Goal: Information Seeking & Learning: Learn about a topic

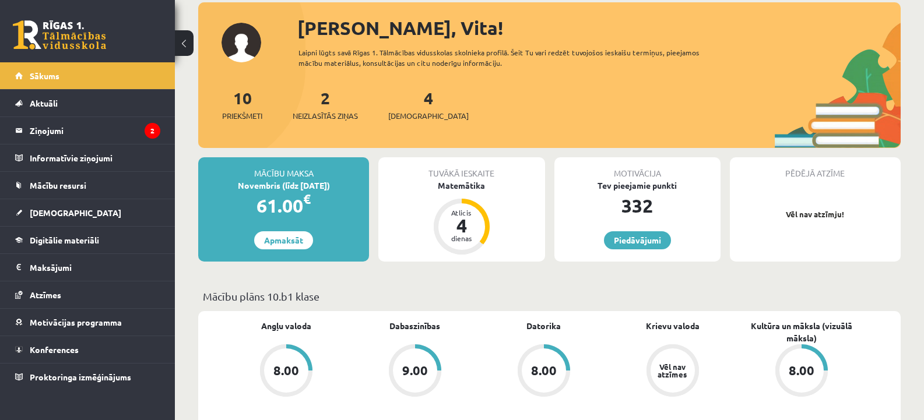
scroll to position [45, 0]
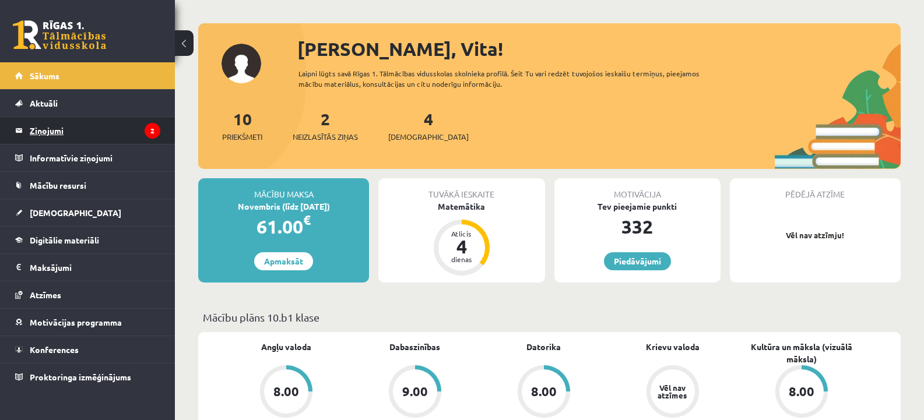
click at [133, 127] on legend "Ziņojumi 2" at bounding box center [95, 130] width 131 height 27
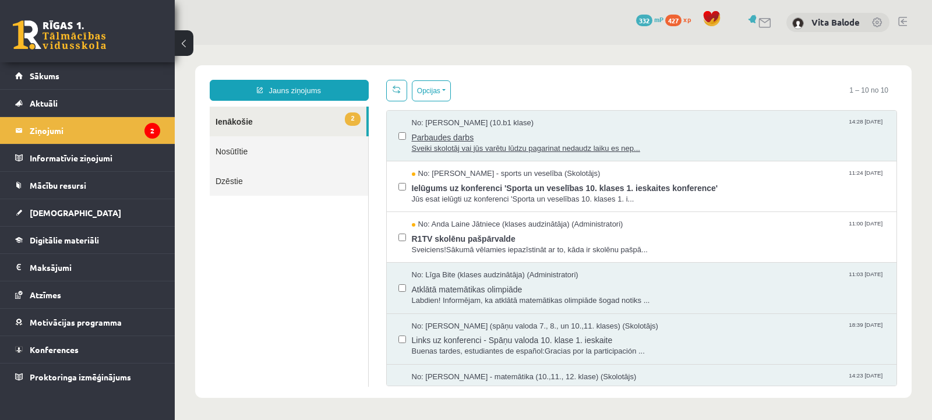
click at [700, 141] on span "Parbaudes darbs" at bounding box center [649, 136] width 474 height 15
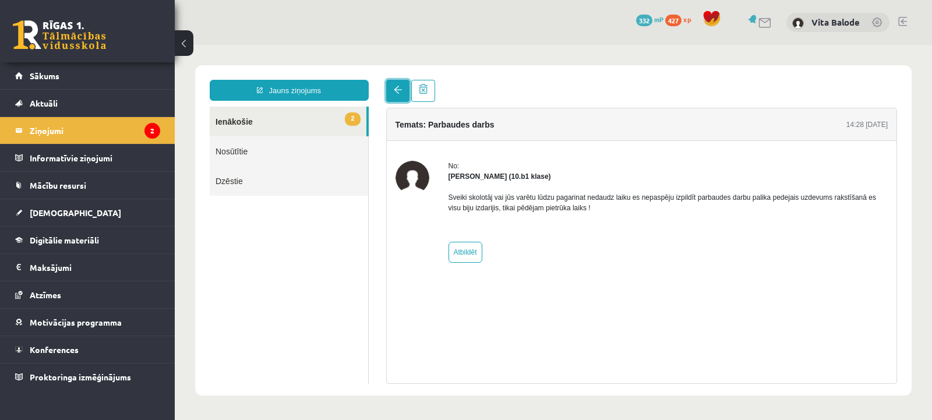
click at [394, 87] on span at bounding box center [398, 90] width 8 height 8
click at [395, 90] on span at bounding box center [398, 90] width 8 height 8
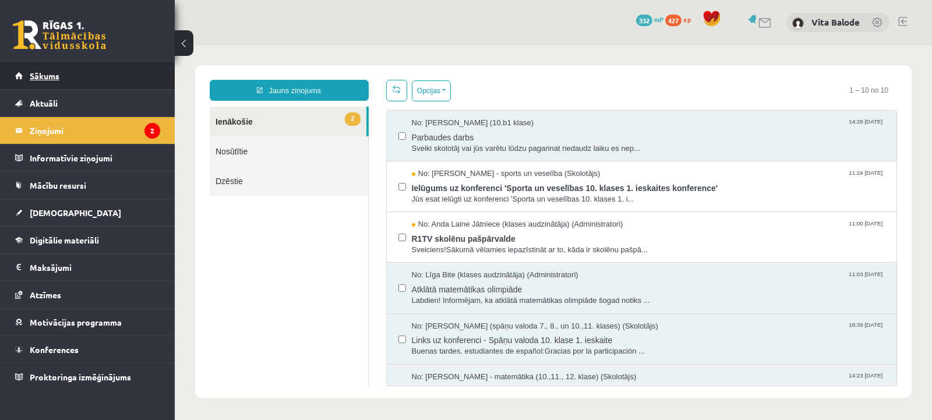
click at [108, 77] on link "Sākums" at bounding box center [87, 75] width 145 height 27
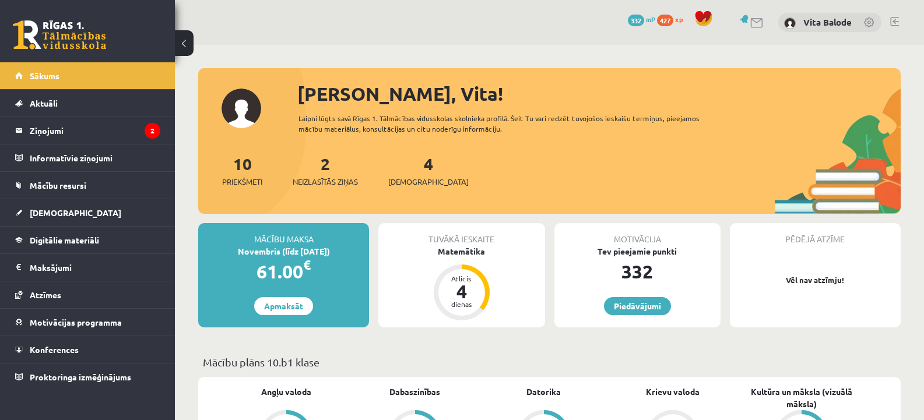
scroll to position [117, 0]
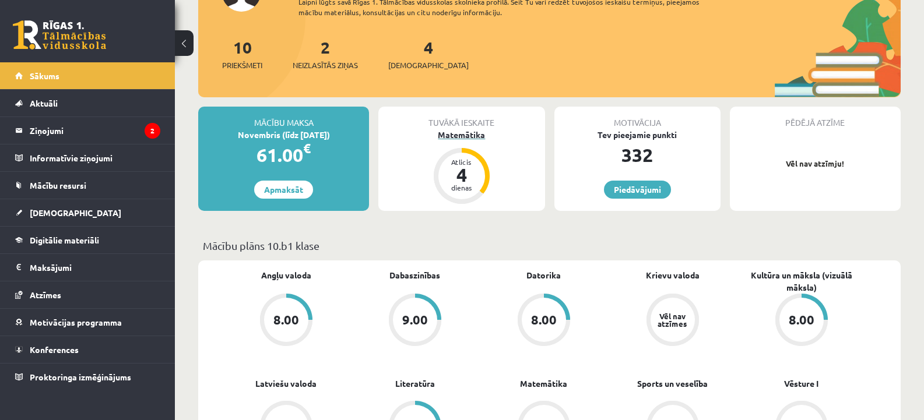
click at [465, 177] on div "4" at bounding box center [461, 174] width 35 height 19
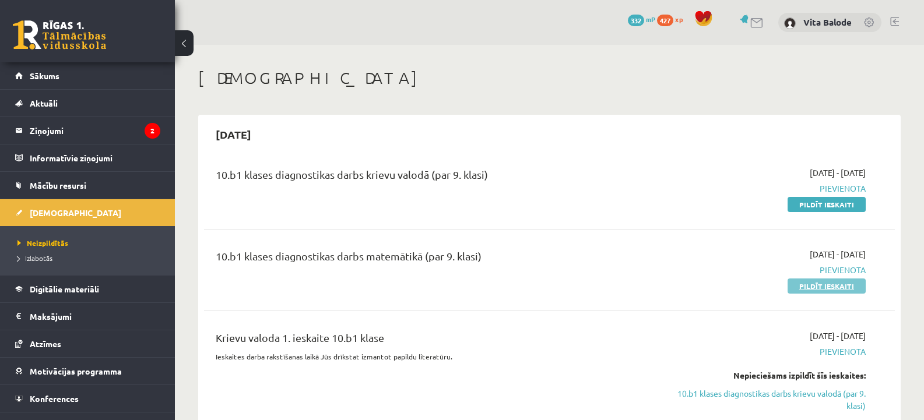
click at [818, 288] on link "Pildīt ieskaiti" at bounding box center [826, 286] width 78 height 15
click at [185, 43] on button at bounding box center [184, 43] width 19 height 26
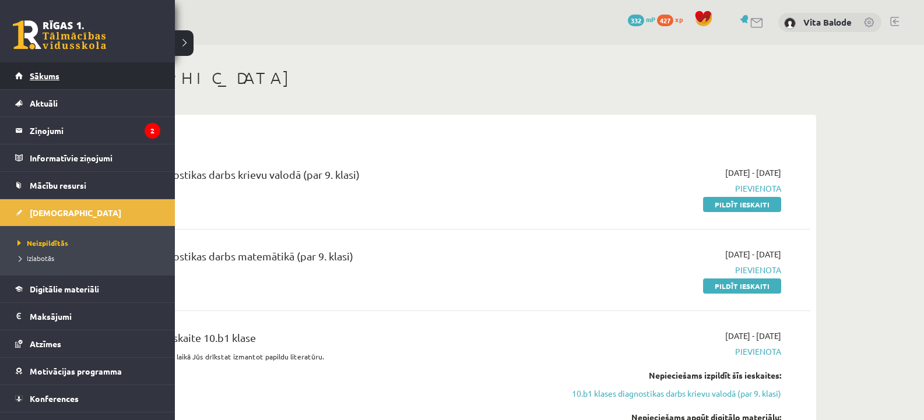
click at [42, 78] on span "Sākums" at bounding box center [45, 76] width 30 height 10
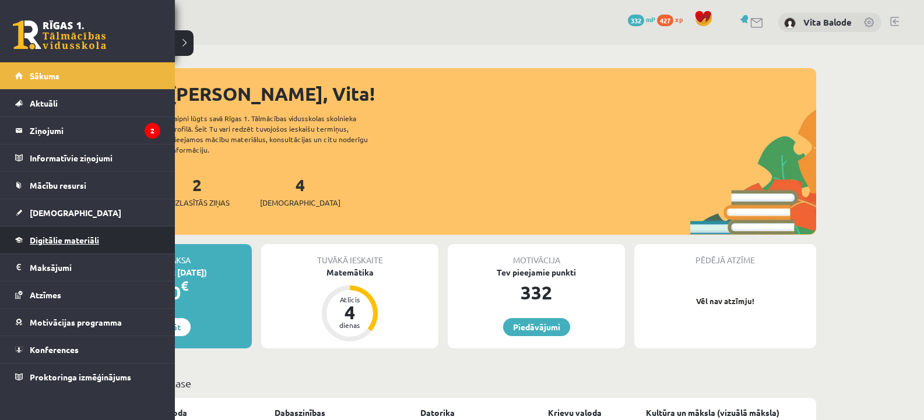
click at [121, 237] on link "Digitālie materiāli" at bounding box center [87, 240] width 145 height 27
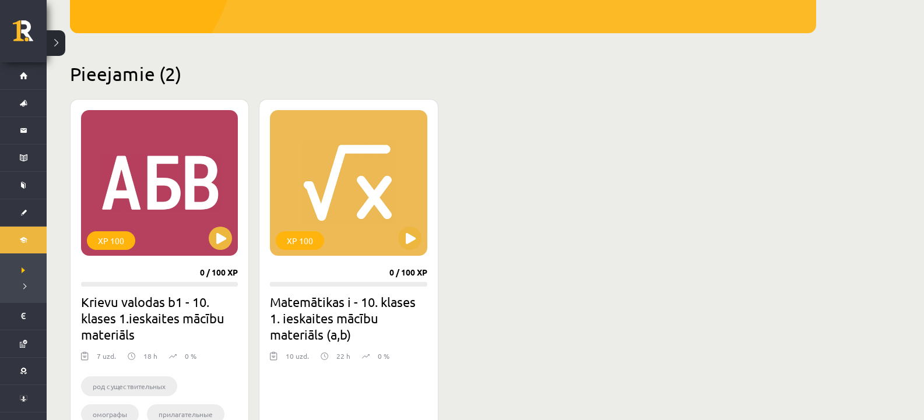
scroll to position [291, 0]
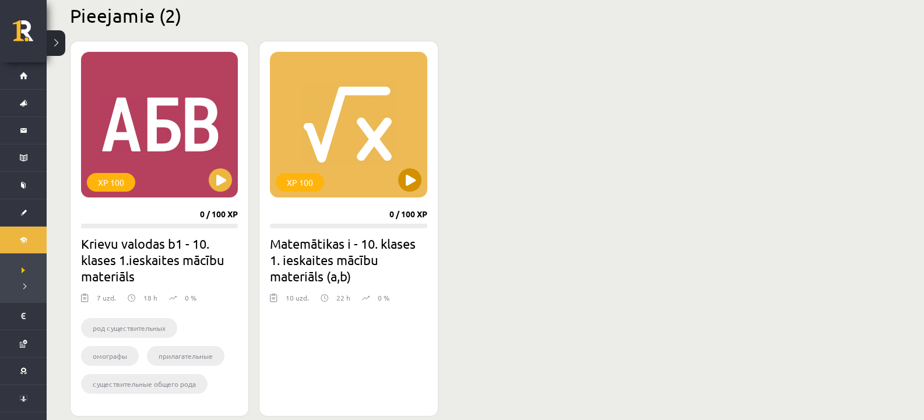
click at [360, 139] on div "XP 100" at bounding box center [348, 125] width 157 height 146
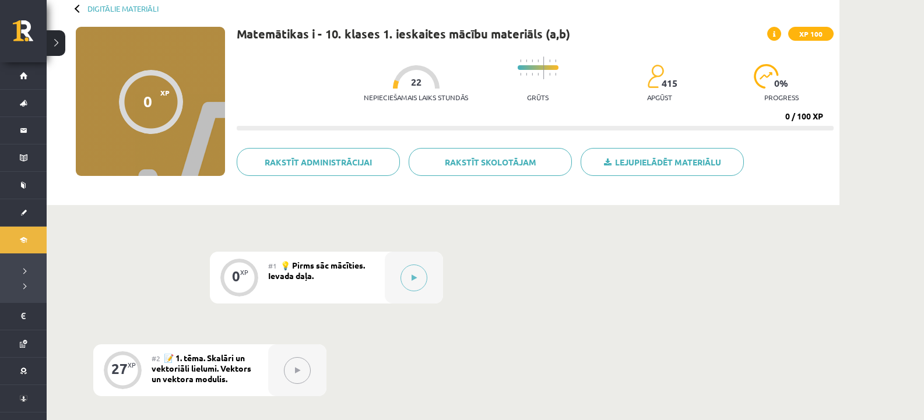
scroll to position [58, 0]
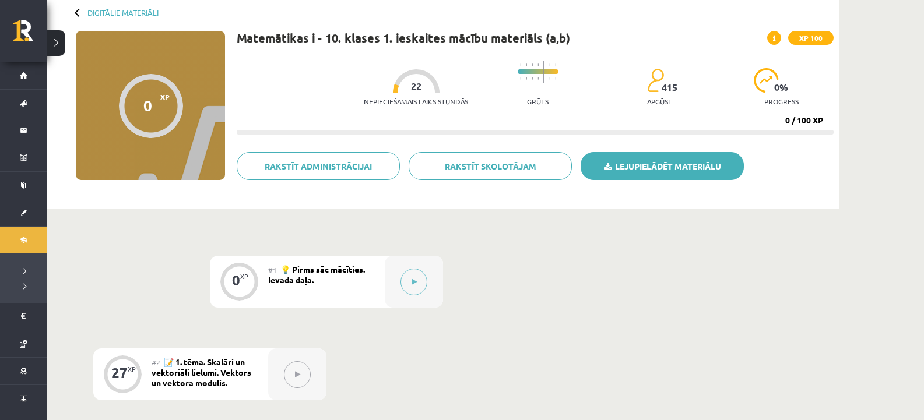
click at [661, 171] on link "Lejupielādēt materiālu" at bounding box center [661, 166] width 163 height 28
